Goal: Information Seeking & Learning: Understand process/instructions

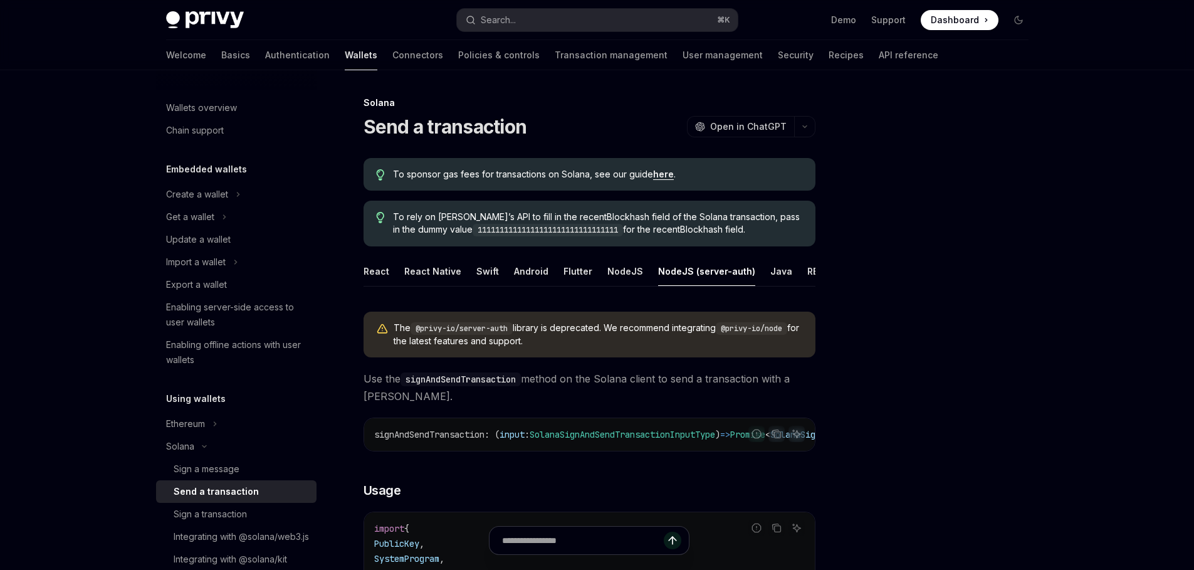
scroll to position [315, 0]
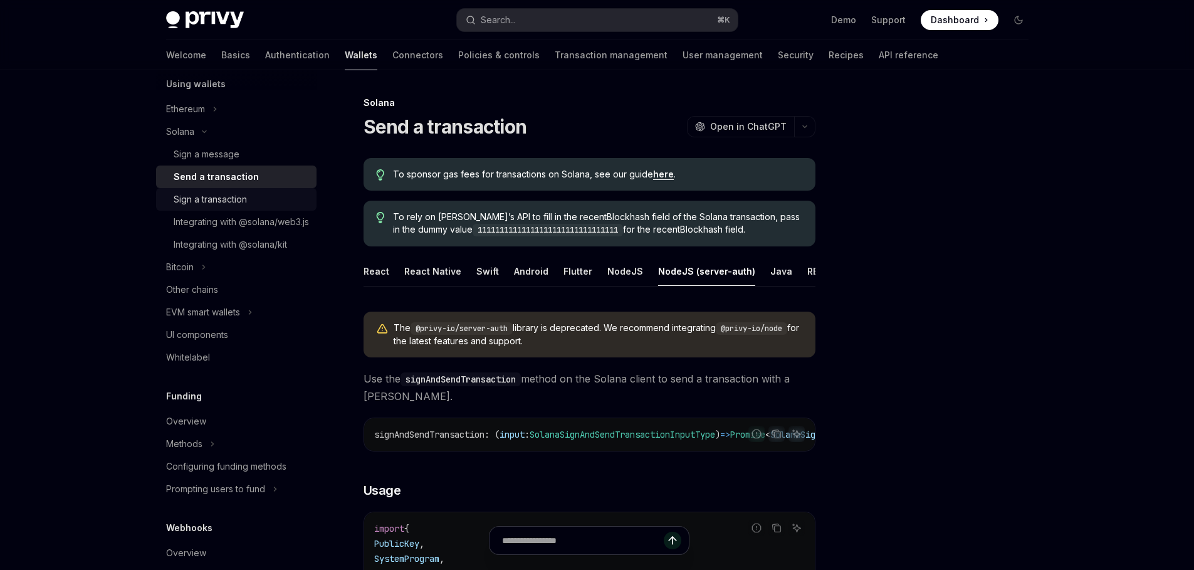
click at [243, 196] on div "Sign a transaction" at bounding box center [210, 199] width 73 height 15
type textarea "*"
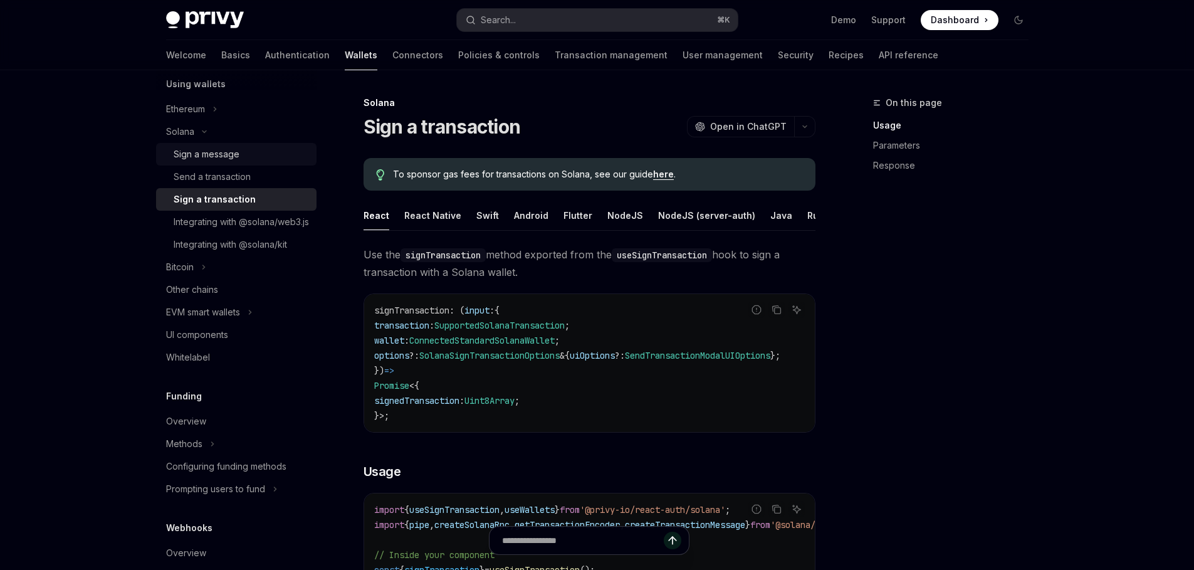
click at [241, 154] on div "Sign a message" at bounding box center [241, 154] width 135 height 15
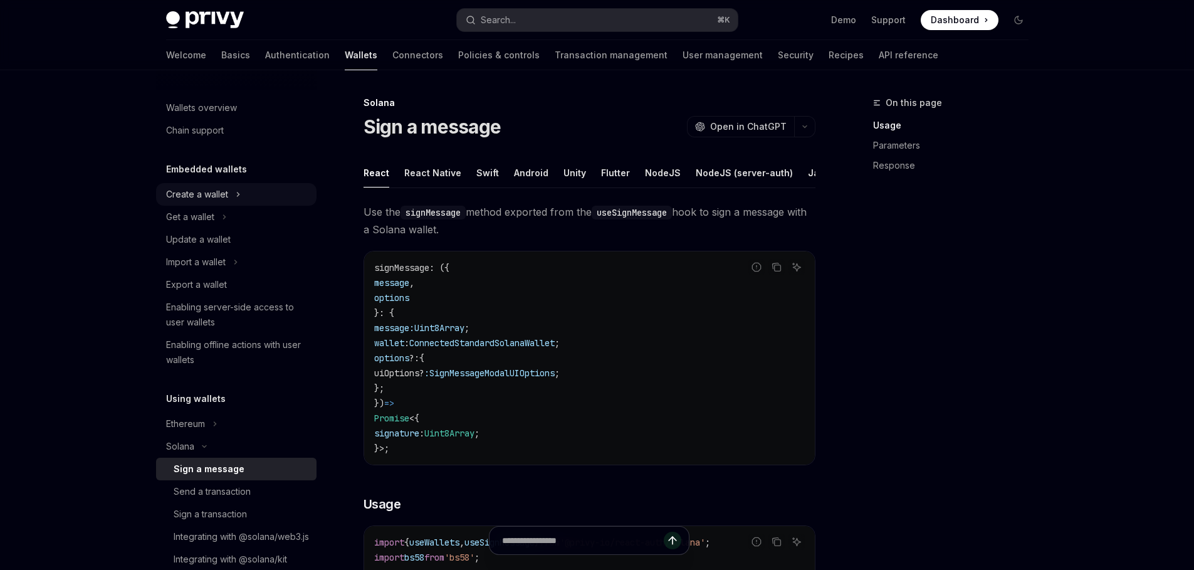
click at [213, 202] on button "Create a wallet" at bounding box center [236, 194] width 161 height 23
type textarea "*"
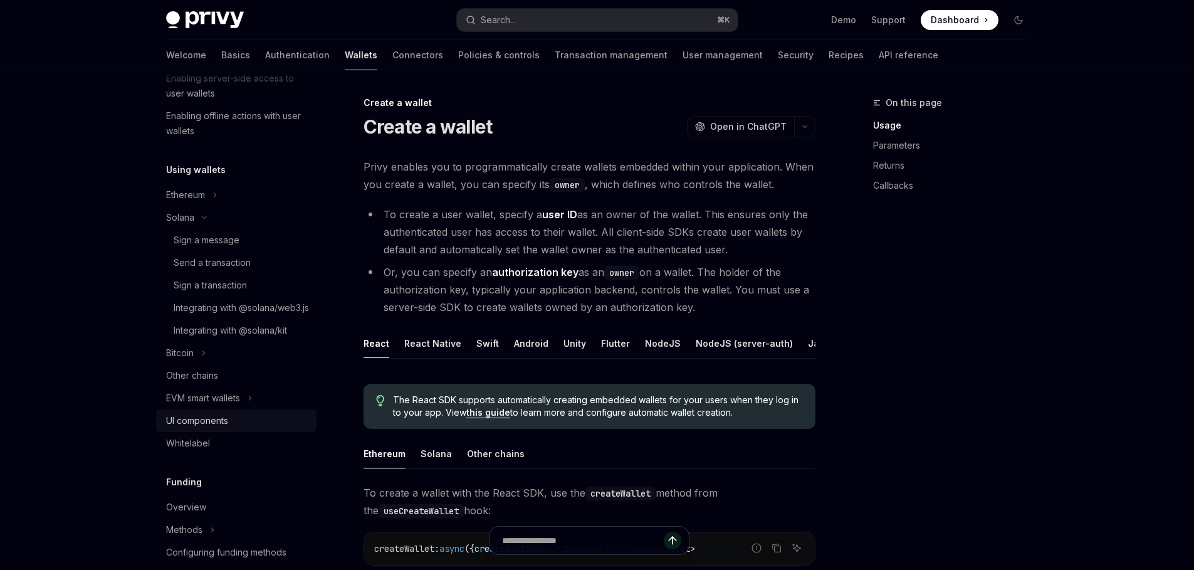
scroll to position [16, 0]
